Goal: Task Accomplishment & Management: Manage account settings

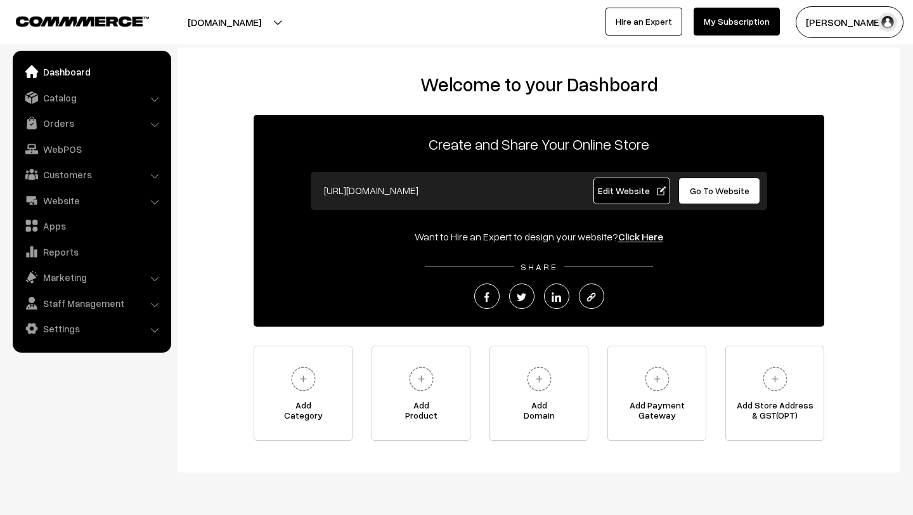
click at [63, 122] on link "Orders" at bounding box center [91, 123] width 151 height 23
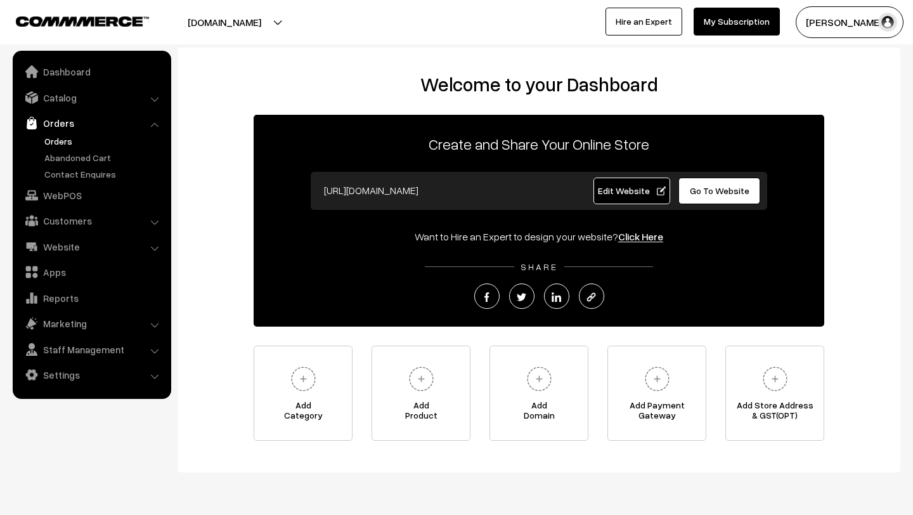
click at [63, 143] on link "Orders" at bounding box center [104, 140] width 126 height 13
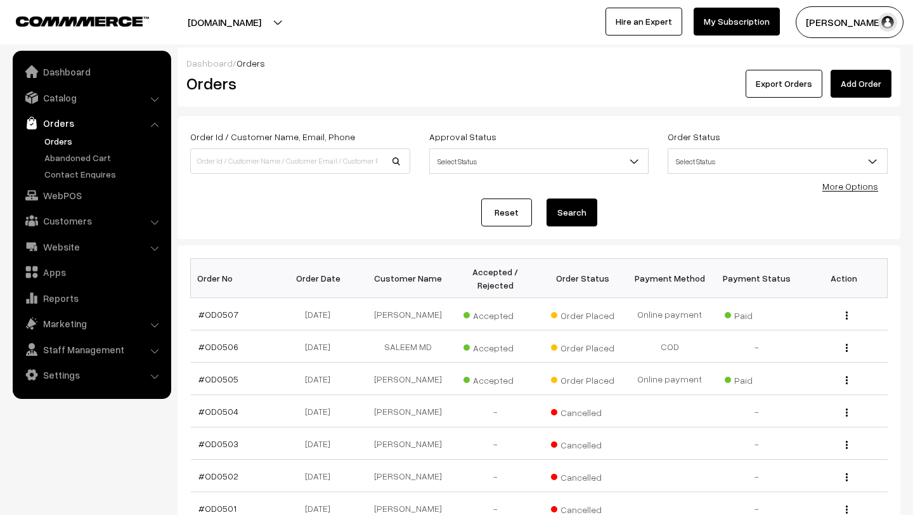
click at [820, 18] on button "[PERSON_NAME]" at bounding box center [850, 22] width 108 height 32
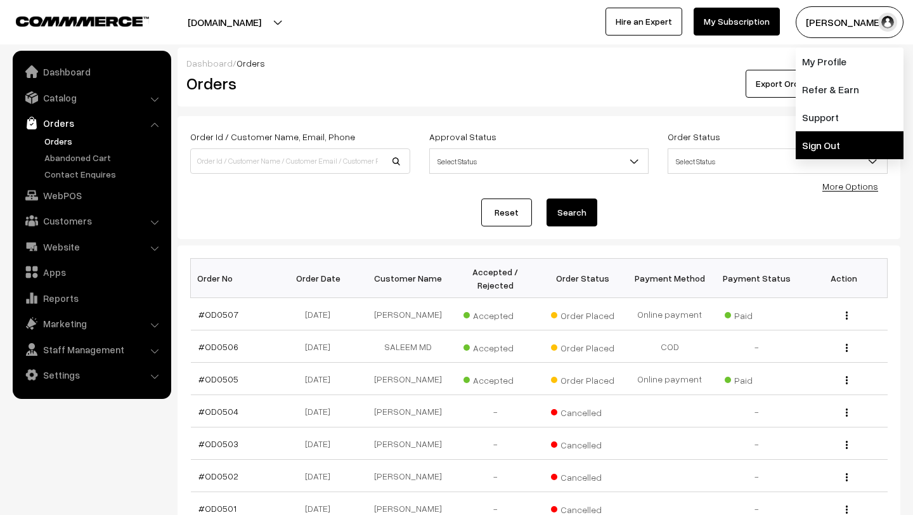
click at [835, 147] on link "Sign Out" at bounding box center [850, 145] width 108 height 28
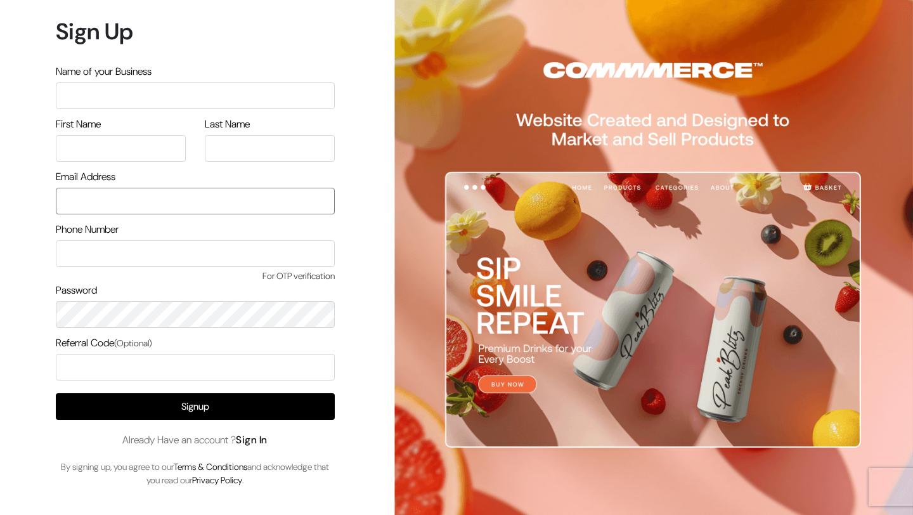
type input "mk@yourdesignstore.in"
click at [262, 435] on link "Sign In" at bounding box center [252, 439] width 32 height 13
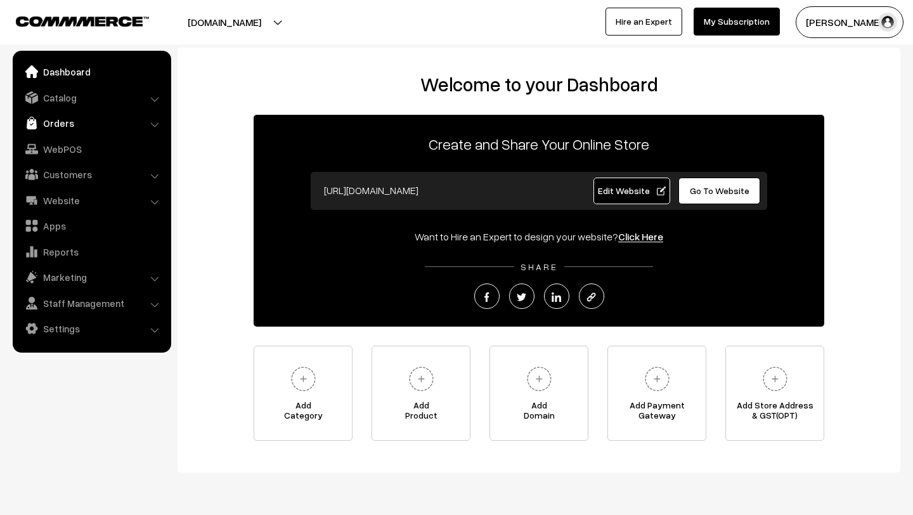
click at [54, 120] on link "Orders" at bounding box center [91, 123] width 151 height 23
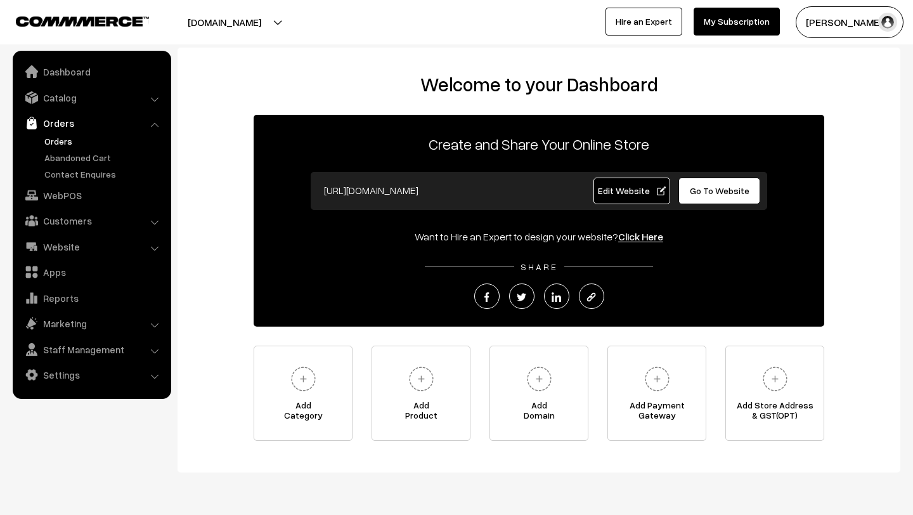
click at [75, 136] on link "Orders" at bounding box center [104, 140] width 126 height 13
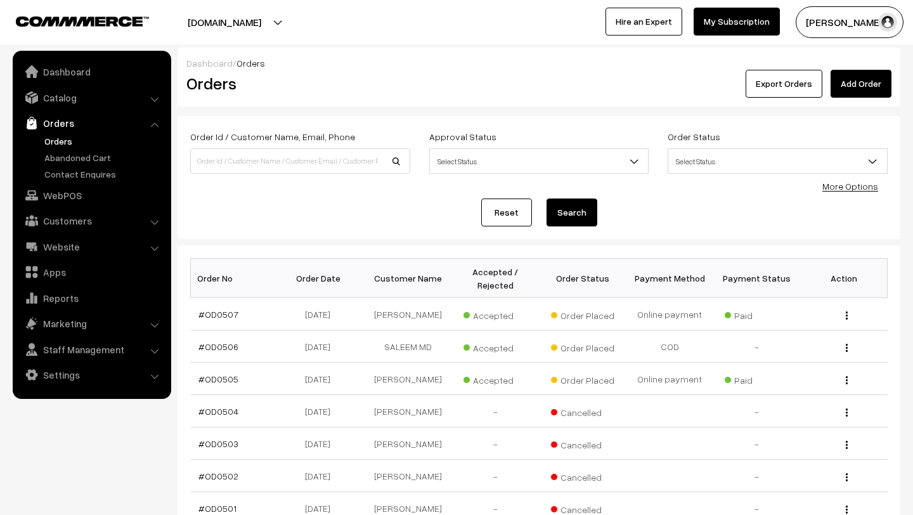
click at [61, 141] on link "Orders" at bounding box center [104, 140] width 126 height 13
